Goal: Find specific page/section: Find specific page/section

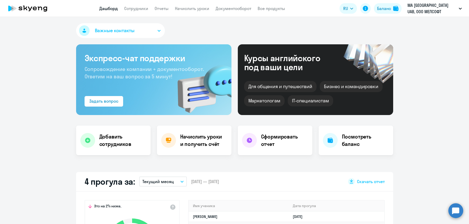
select select "30"
click at [131, 7] on link "Сотрудники" at bounding box center [136, 8] width 24 height 5
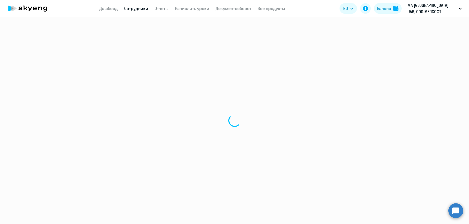
select select "30"
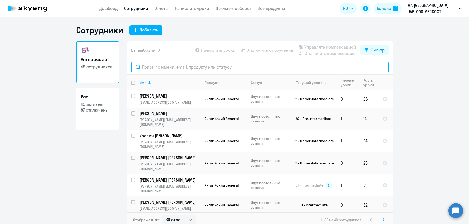
click at [249, 63] on input "text" at bounding box center [260, 67] width 258 height 11
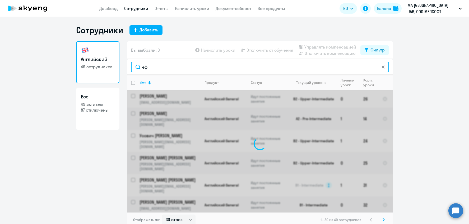
type input "е"
type input "tat"
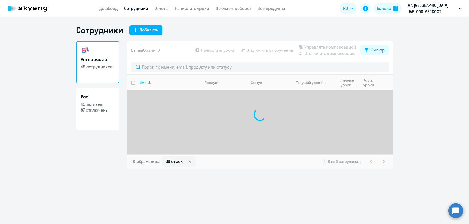
select select "30"
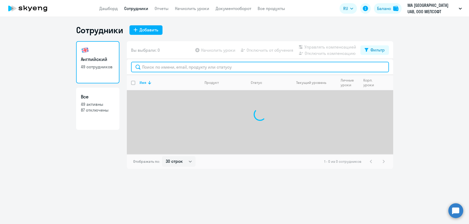
click at [165, 66] on input "text" at bounding box center [260, 67] width 258 height 11
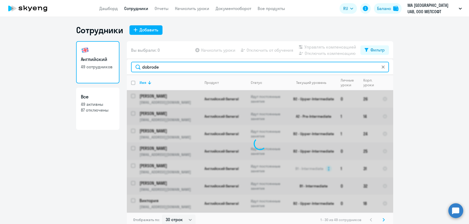
type input "dobrode"
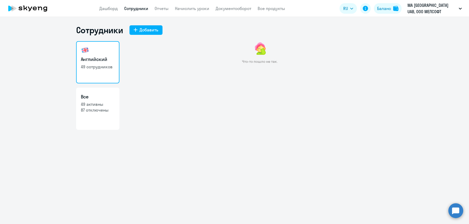
click at [95, 58] on h3 "Английский" at bounding box center [98, 59] width 34 height 7
click at [139, 7] on link "Сотрудники" at bounding box center [136, 8] width 24 height 5
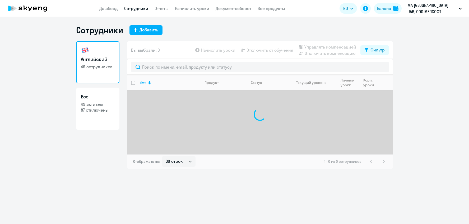
select select "30"
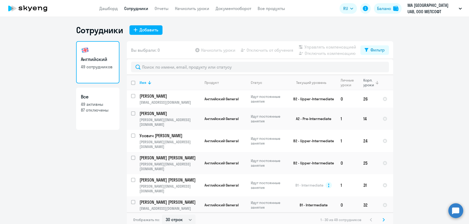
click at [369, 83] on div "Корп. уроки" at bounding box center [368, 83] width 11 height 10
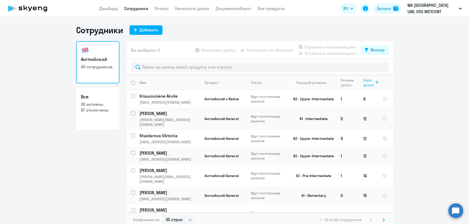
click at [367, 84] on div "Корп. уроки" at bounding box center [368, 83] width 11 height 10
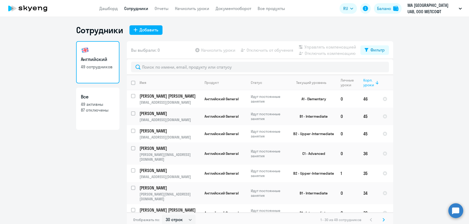
click at [367, 81] on div "Корп. уроки" at bounding box center [368, 83] width 11 height 10
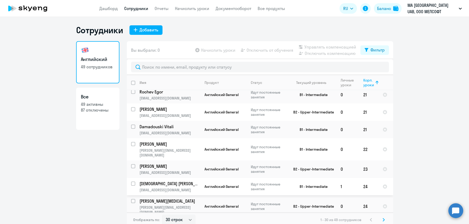
scroll to position [331, 0]
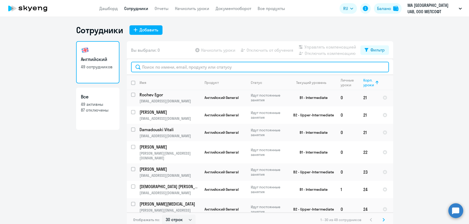
click at [236, 64] on input "text" at bounding box center [260, 67] width 258 height 11
paste input "Volha Anokhina"
type input "Volha Anokhina"
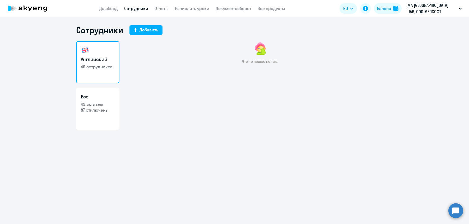
click at [134, 7] on link "Сотрудники" at bounding box center [136, 8] width 24 height 5
click at [31, 10] on icon at bounding box center [27, 8] width 46 height 13
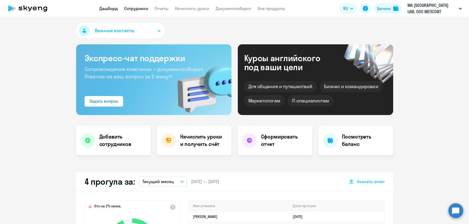
click at [137, 9] on link "Сотрудники" at bounding box center [136, 8] width 24 height 5
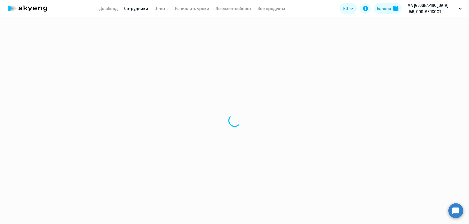
select select "30"
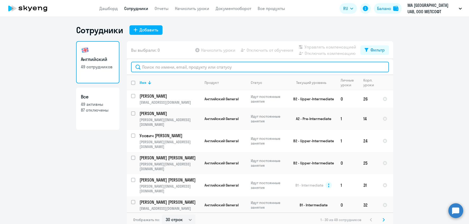
click at [221, 68] on input "text" at bounding box center [260, 67] width 258 height 11
paste input "Katsiaryna Kaledzich"
type input "Katsiaryna Kaledzich"
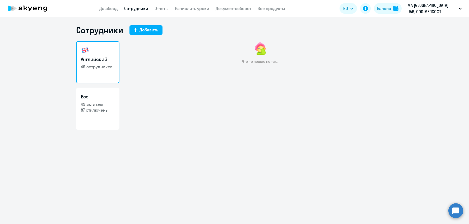
click at [97, 57] on h3 "Английский" at bounding box center [98, 59] width 34 height 7
click at [111, 63] on link "Английский 49 сотрудников" at bounding box center [97, 62] width 43 height 42
drag, startPoint x: 98, startPoint y: 54, endPoint x: 124, endPoint y: 17, distance: 45.0
click at [98, 54] on link "Английский 49 сотрудников" at bounding box center [97, 62] width 43 height 42
click at [139, 5] on app-menu-item-link "Сотрудники" at bounding box center [136, 8] width 24 height 7
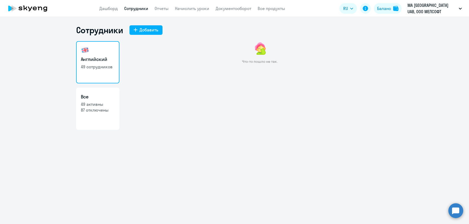
click at [138, 10] on link "Сотрудники" at bounding box center [136, 8] width 24 height 5
click at [137, 9] on link "Сотрудники" at bounding box center [136, 8] width 24 height 5
click at [19, 13] on icon at bounding box center [27, 8] width 46 height 13
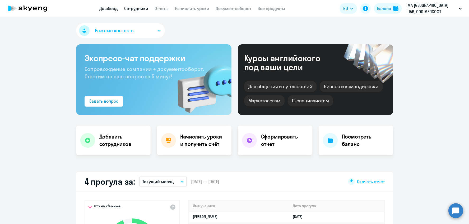
click at [140, 9] on link "Сотрудники" at bounding box center [136, 8] width 24 height 5
select select "30"
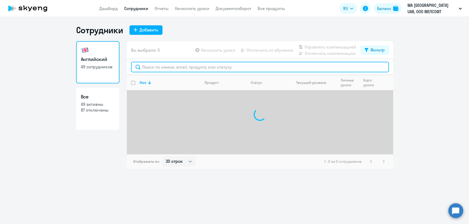
click at [194, 67] on input "text" at bounding box center [260, 67] width 258 height 11
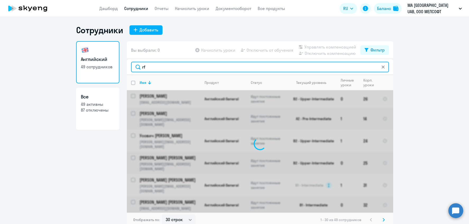
type input "r"
type input "каледич"
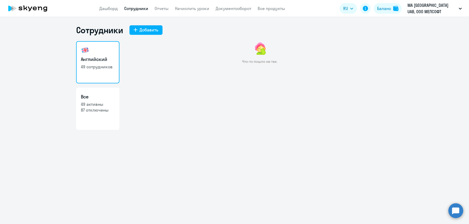
click at [99, 54] on link "Английский 49 сотрудников" at bounding box center [97, 62] width 43 height 42
click at [102, 62] on h3 "Английский" at bounding box center [98, 59] width 34 height 7
click at [105, 27] on h1 "Сотрудники" at bounding box center [99, 30] width 47 height 11
click at [132, 6] on link "Сотрудники" at bounding box center [136, 8] width 24 height 5
